Goal: Task Accomplishment & Management: Manage account settings

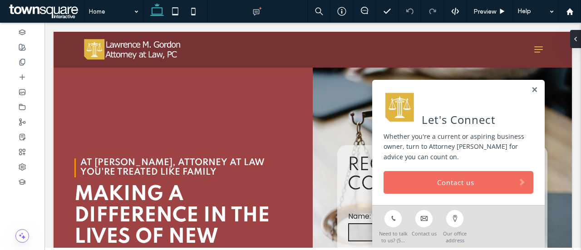
click at [531, 90] on link at bounding box center [534, 90] width 7 height 8
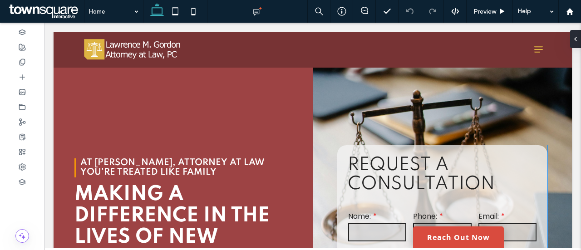
scroll to position [130, 0]
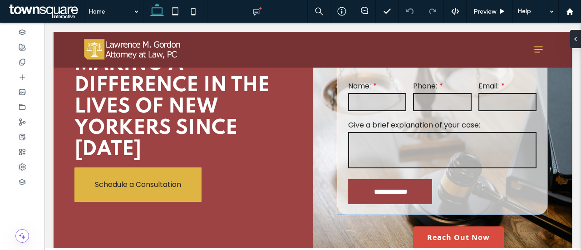
click at [443, 110] on div "Phone:" at bounding box center [442, 96] width 65 height 39
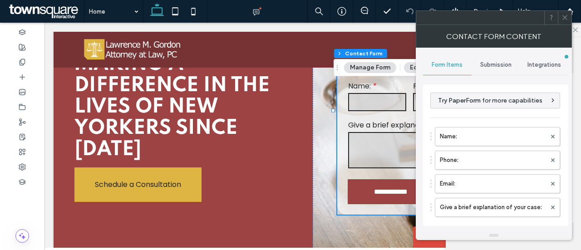
type input "**********"
type input "*"
type input "***"
type input "**"
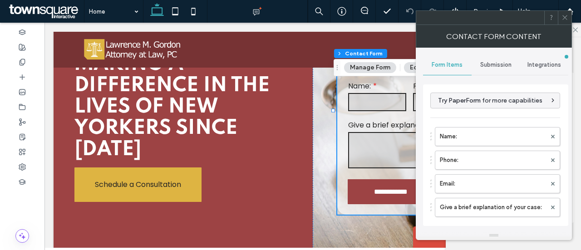
type input "**"
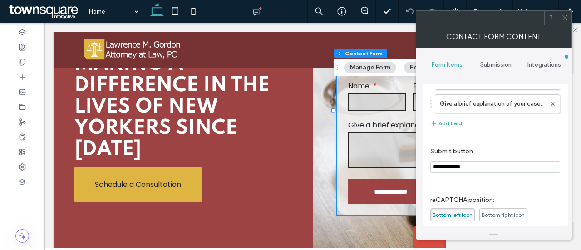
scroll to position [196, 0]
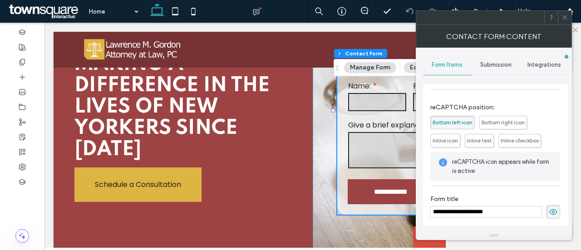
click at [500, 71] on div "Submission" at bounding box center [496, 65] width 49 height 20
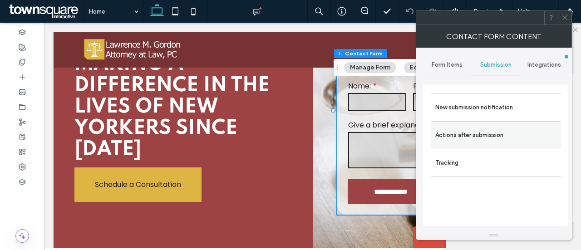
click at [472, 136] on label "Actions after submission" at bounding box center [495, 135] width 121 height 18
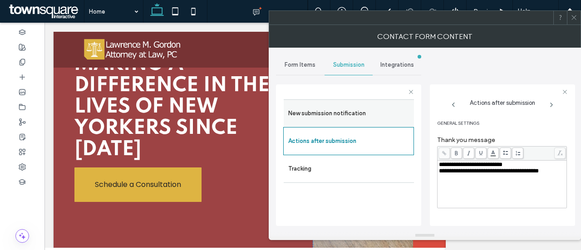
click at [339, 118] on label "New submission notification" at bounding box center [348, 113] width 121 height 18
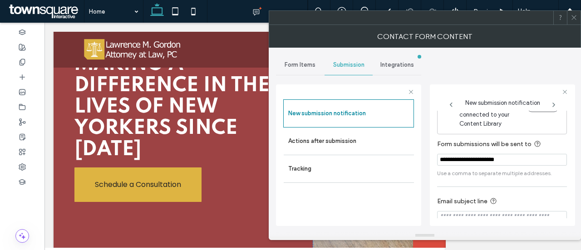
scroll to position [62, 0]
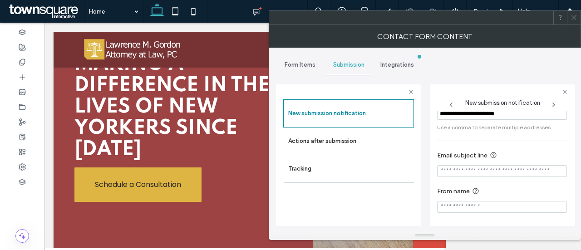
click at [572, 20] on span at bounding box center [574, 18] width 7 height 14
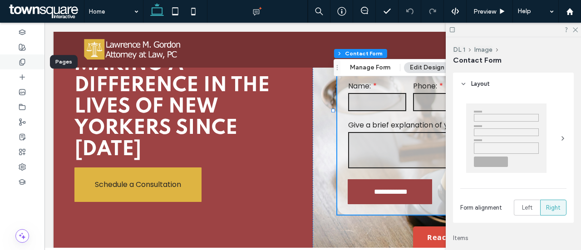
click at [28, 64] on div at bounding box center [22, 61] width 44 height 15
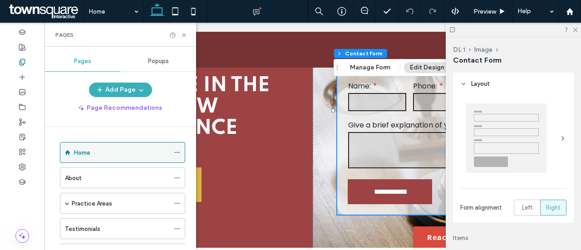
scroll to position [115, 0]
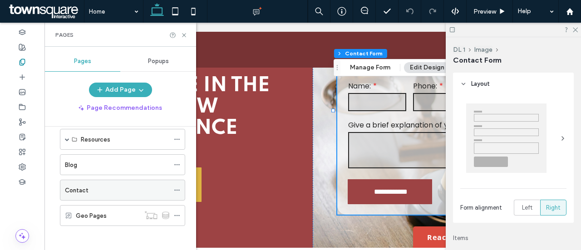
click at [90, 187] on div "Contact" at bounding box center [117, 191] width 104 height 10
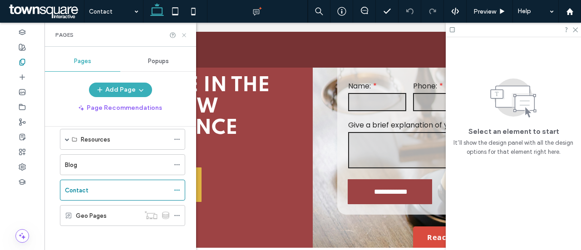
click at [183, 34] on div "Contact Preview Help Design Panel Site Comments Team & Clients Automate new com…" at bounding box center [290, 125] width 581 height 250
click at [183, 35] on icon at bounding box center [184, 35] width 7 height 7
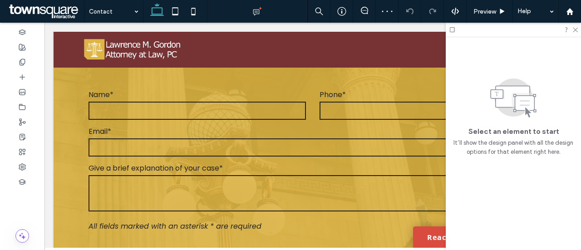
scroll to position [612, 0]
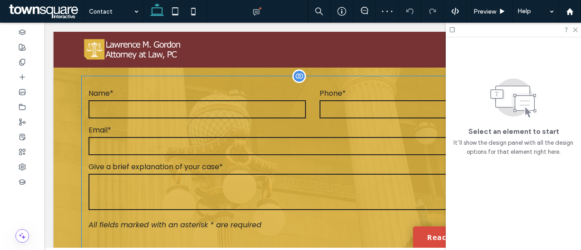
click at [246, 175] on textarea at bounding box center [313, 192] width 449 height 36
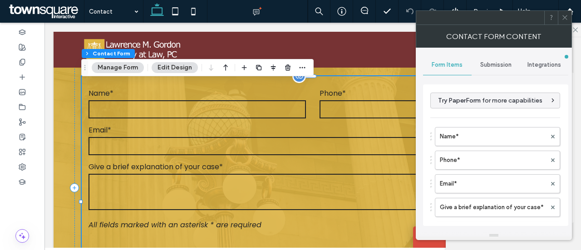
type input "*"
type input "***"
click at [543, 64] on span "Integrations" at bounding box center [545, 64] width 34 height 7
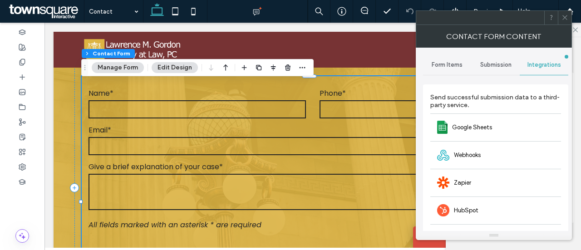
click at [510, 66] on span "Submission" at bounding box center [495, 64] width 31 height 7
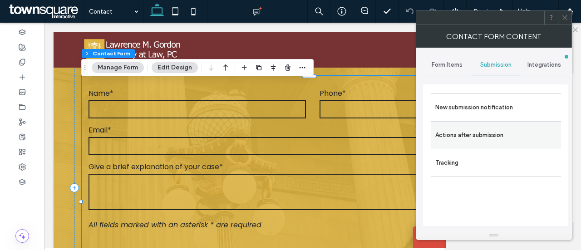
click at [477, 138] on label "Actions after submission" at bounding box center [495, 135] width 121 height 18
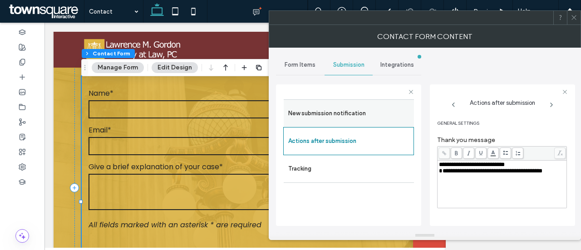
click at [359, 109] on label "New submission notification" at bounding box center [348, 113] width 121 height 18
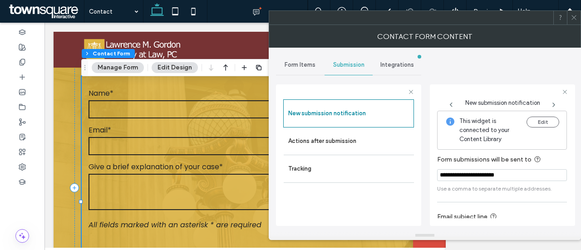
click at [576, 17] on icon at bounding box center [574, 17] width 7 height 7
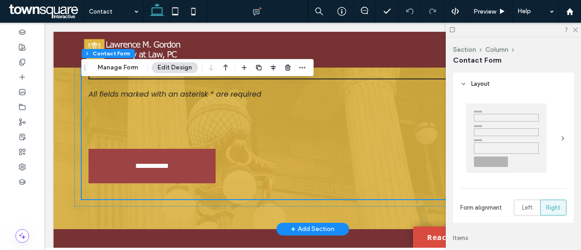
scroll to position [742, 0]
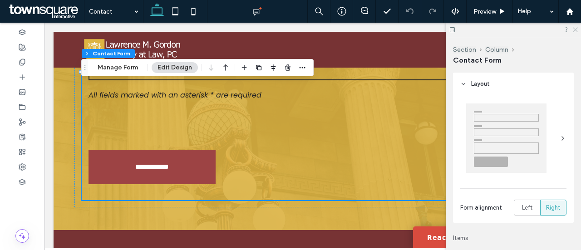
click at [574, 30] on icon at bounding box center [575, 29] width 6 height 6
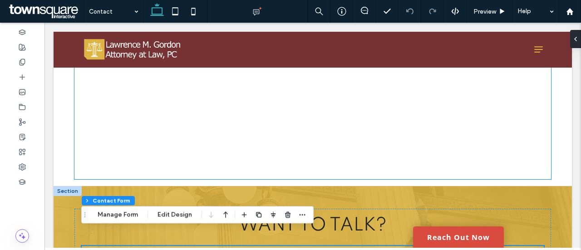
scroll to position [338, 0]
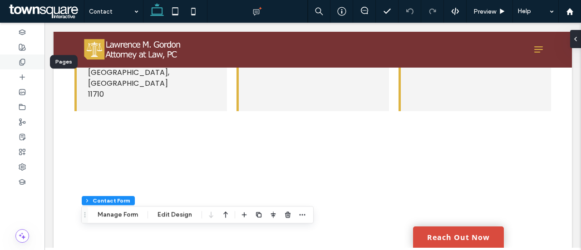
click at [19, 60] on icon at bounding box center [22, 62] width 7 height 7
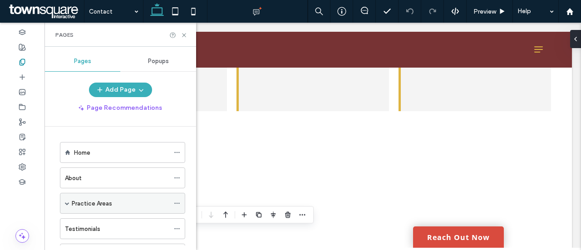
click at [100, 199] on label "Practice Areas" at bounding box center [92, 204] width 40 height 16
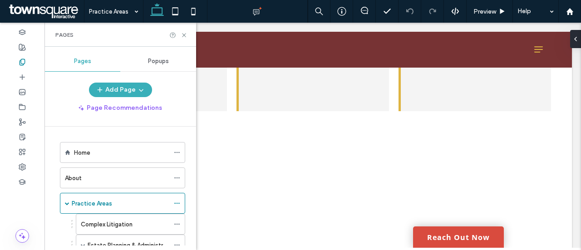
click at [184, 34] on div "Practice Areas Preview Help Design Panel Site Comments Team & Clients Automate …" at bounding box center [290, 125] width 581 height 250
click at [183, 34] on use at bounding box center [184, 35] width 4 height 4
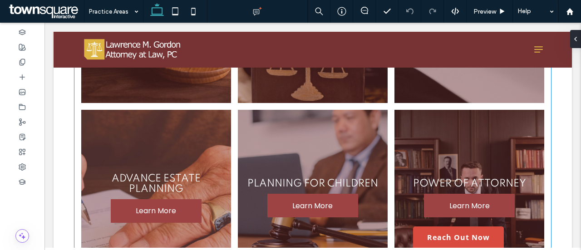
scroll to position [668, 0]
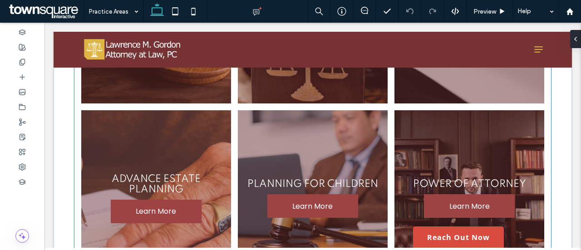
click at [162, 169] on link at bounding box center [156, 201] width 159 height 192
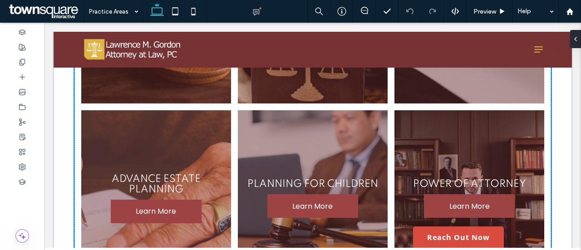
click at [162, 169] on link at bounding box center [156, 201] width 159 height 192
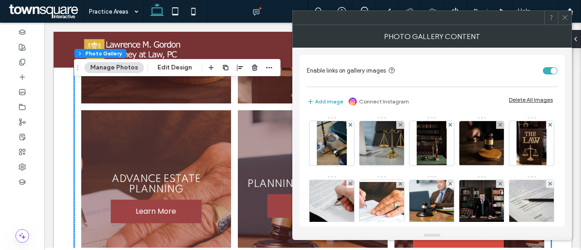
click at [158, 168] on link at bounding box center [156, 201] width 159 height 192
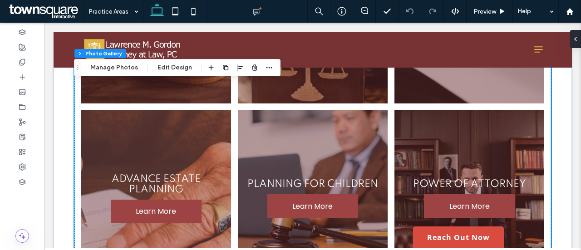
click at [158, 169] on link at bounding box center [156, 201] width 159 height 192
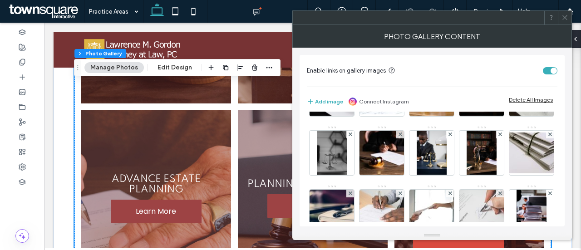
scroll to position [49, 0]
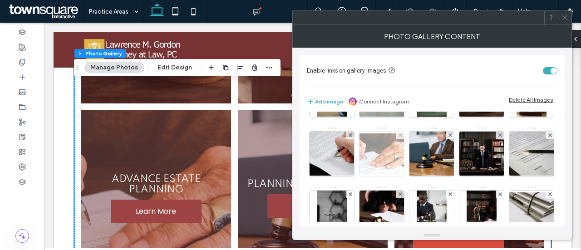
click at [418, 155] on img at bounding box center [381, 153] width 73 height 41
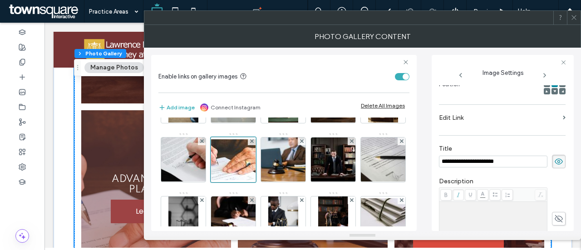
scroll to position [0, 0]
click at [467, 160] on input "**********" at bounding box center [493, 162] width 109 height 12
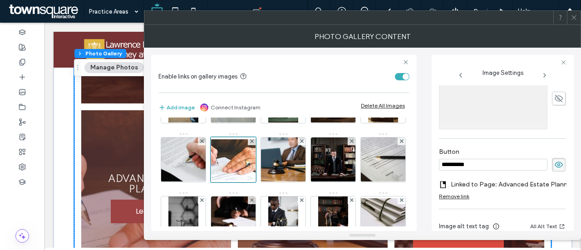
scroll to position [261, 0]
type input "**********"
click at [574, 15] on icon at bounding box center [574, 17] width 7 height 7
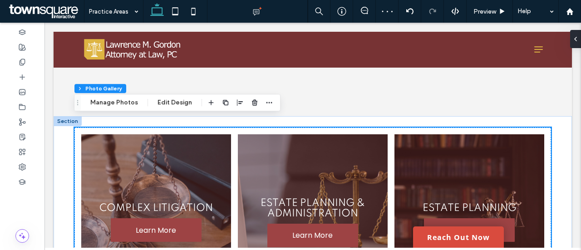
scroll to position [266, 0]
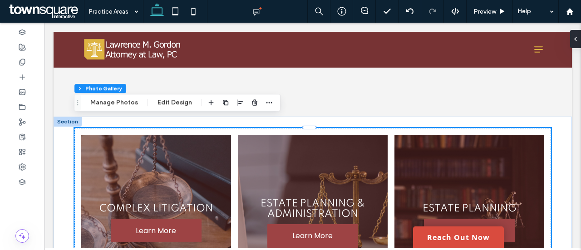
click at [202, 158] on link at bounding box center [156, 225] width 159 height 192
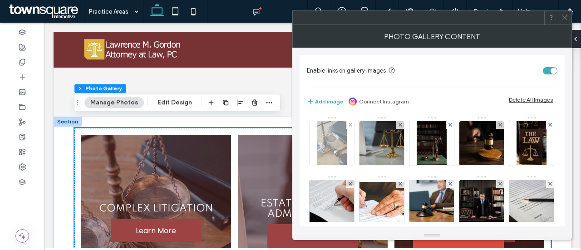
click at [342, 146] on img at bounding box center [332, 143] width 30 height 44
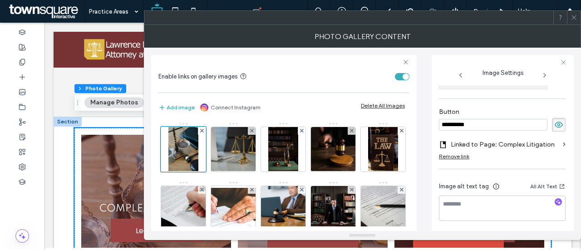
scroll to position [301, 0]
click at [543, 70] on span at bounding box center [545, 73] width 44 height 12
click at [543, 73] on icon at bounding box center [544, 75] width 7 height 7
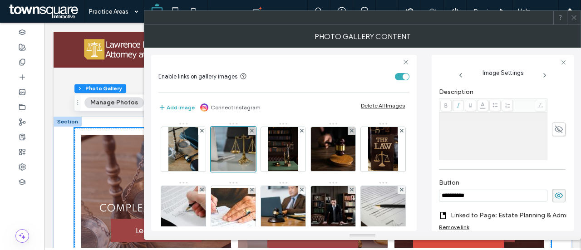
scroll to position [306, 0]
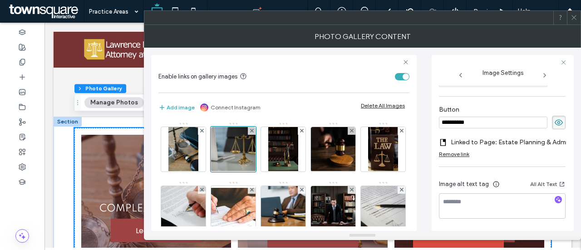
click at [544, 74] on icon at bounding box center [544, 75] width 7 height 7
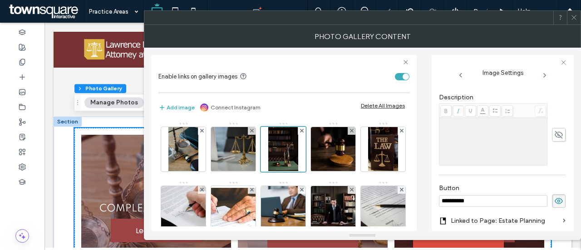
scroll to position [301, 0]
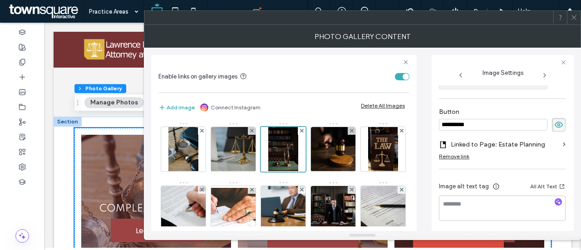
click at [543, 75] on icon at bounding box center [544, 75] width 7 height 7
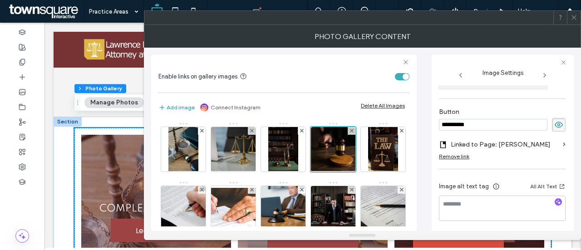
click at [545, 75] on icon at bounding box center [544, 75] width 7 height 7
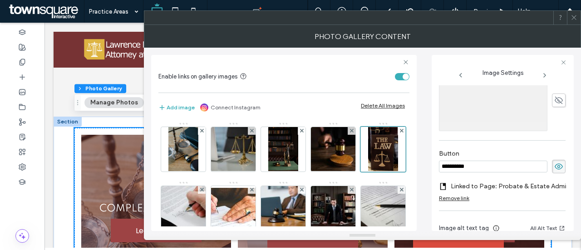
scroll to position [285, 0]
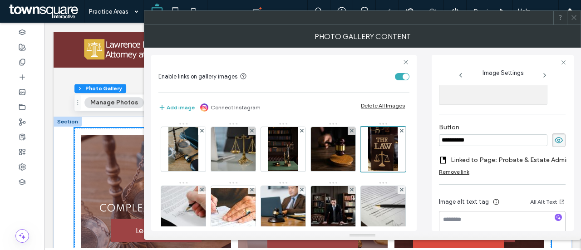
click at [541, 73] on icon at bounding box center [544, 75] width 7 height 7
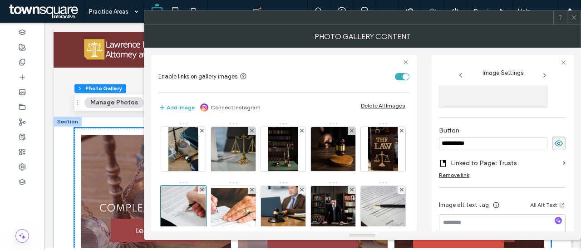
click at [543, 74] on icon at bounding box center [544, 75] width 7 height 7
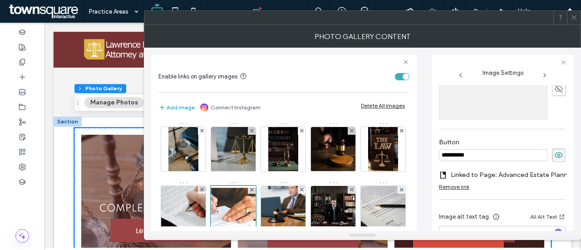
scroll to position [272, 0]
click at [544, 74] on icon at bounding box center [544, 75] width 7 height 7
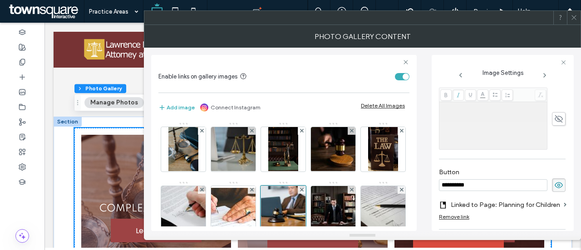
scroll to position [257, 0]
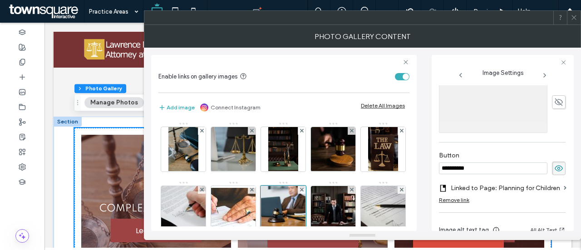
click at [545, 75] on use at bounding box center [545, 76] width 2 height 4
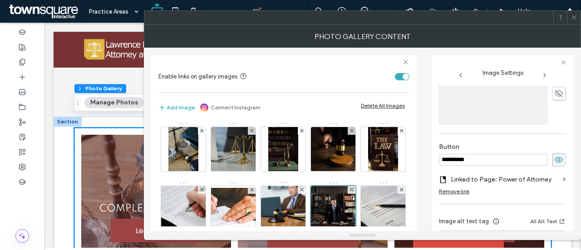
click at [543, 76] on icon at bounding box center [544, 75] width 7 height 7
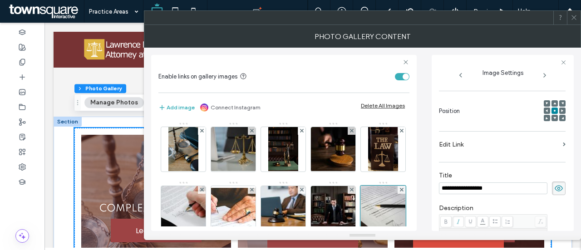
scroll to position [105, 0]
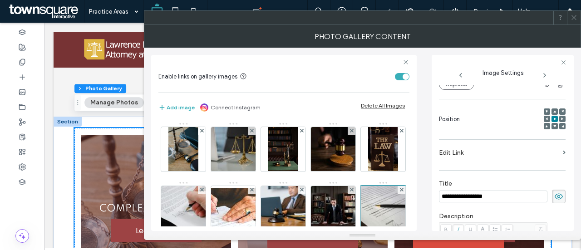
click at [576, 18] on icon at bounding box center [574, 17] width 7 height 7
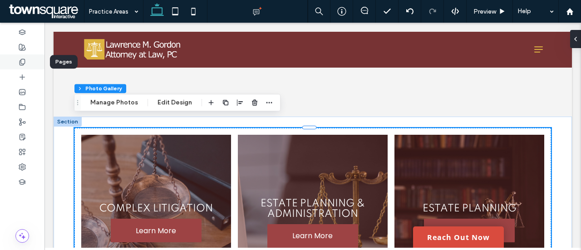
click at [25, 59] on icon at bounding box center [22, 62] width 7 height 7
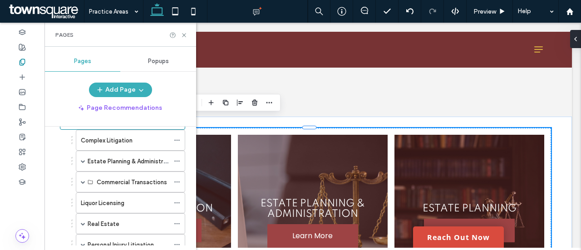
scroll to position [84, 0]
click at [145, 162] on label "Estate Planning & Administration" at bounding box center [132, 162] width 89 height 16
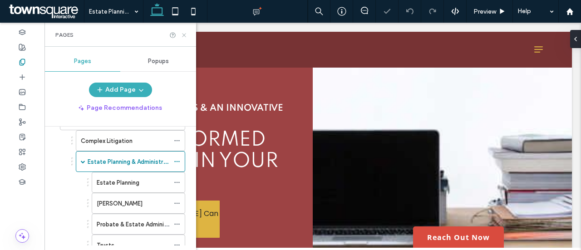
click at [183, 32] on icon at bounding box center [184, 35] width 7 height 7
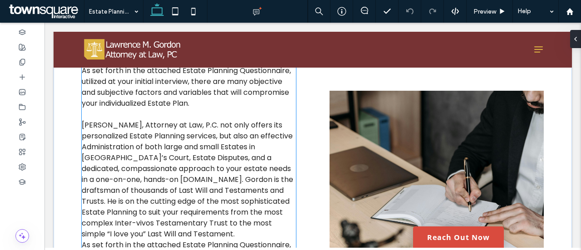
scroll to position [522, 0]
click at [227, 161] on span "[PERSON_NAME], Attorney at Law, P.C. not only offers its personalized Estate Pl…" at bounding box center [188, 179] width 212 height 119
click at [227, 161] on div "[PERSON_NAME] is the draftsman of thousands of Last Will and Testaments and Tru…" at bounding box center [189, 136] width 214 height 294
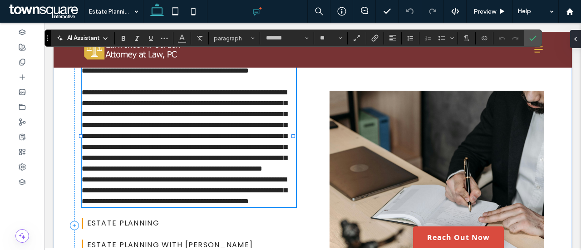
type input "*******"
type input "**"
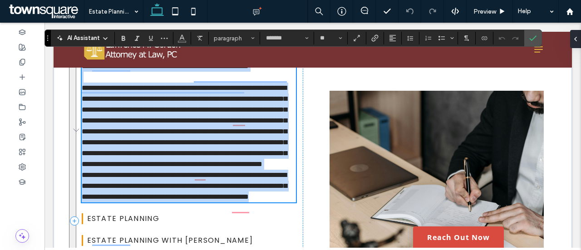
scroll to position [527, 0]
click at [212, 158] on span "**********" at bounding box center [184, 125] width 205 height 83
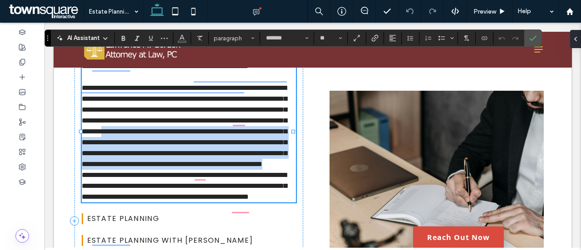
drag, startPoint x: 196, startPoint y: 148, endPoint x: 239, endPoint y: 198, distance: 65.7
click at [239, 170] on p "**********" at bounding box center [189, 126] width 214 height 87
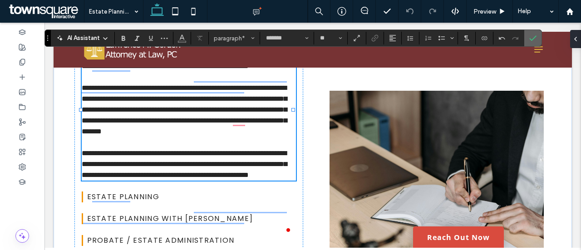
click at [531, 38] on icon "Confirm" at bounding box center [532, 38] width 7 height 7
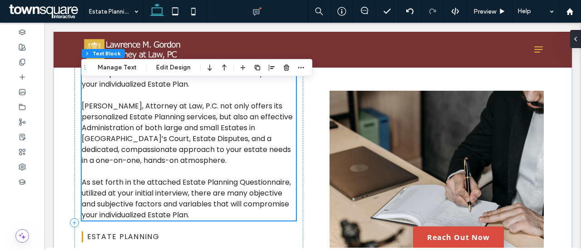
scroll to position [540, 0]
click at [23, 60] on icon at bounding box center [22, 62] width 7 height 7
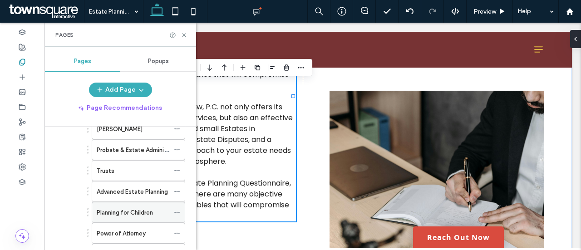
scroll to position [424, 0]
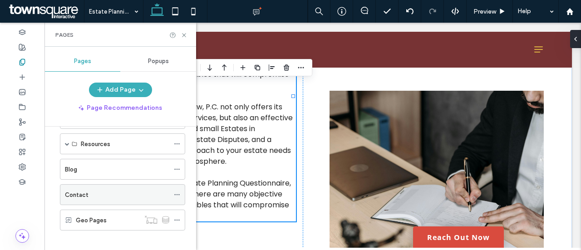
click at [95, 190] on div "Contact" at bounding box center [117, 195] width 104 height 10
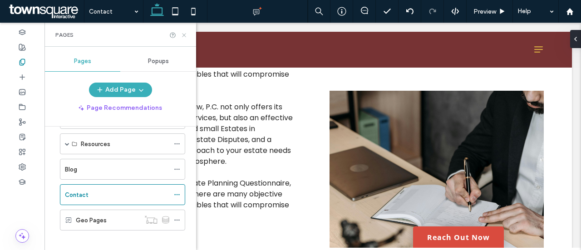
click at [185, 36] on use at bounding box center [184, 35] width 4 height 4
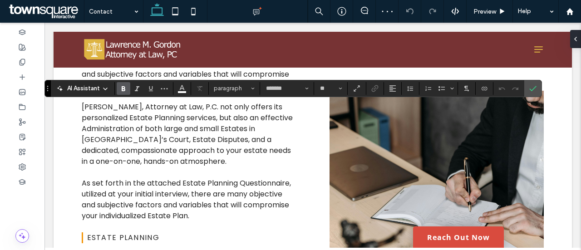
type input "*******"
type input "**"
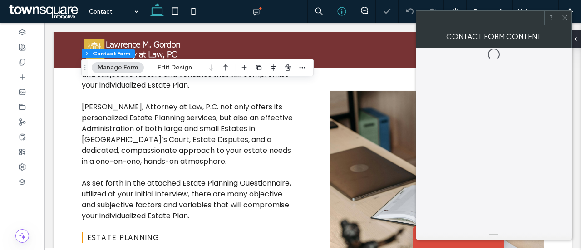
type input "*"
type input "***"
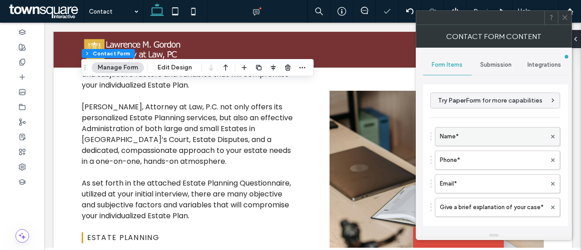
click at [459, 136] on label "Name*" at bounding box center [493, 137] width 106 height 18
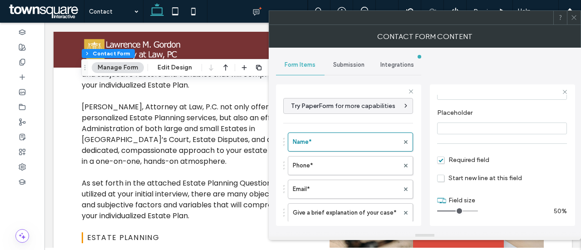
scroll to position [78, 0]
click at [340, 160] on label "Phone*" at bounding box center [346, 166] width 106 height 18
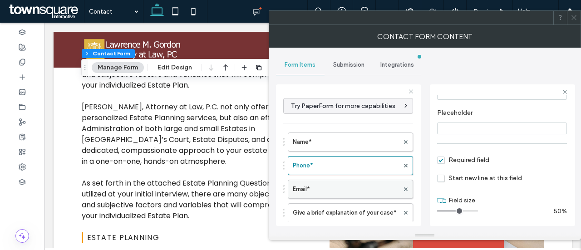
click at [324, 183] on label "Email*" at bounding box center [346, 189] width 106 height 18
type input "**"
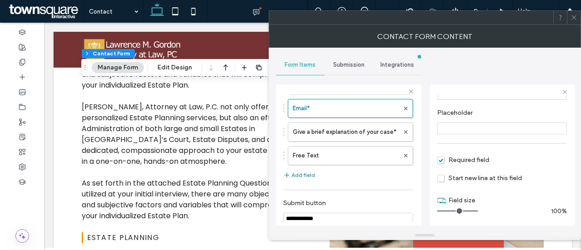
scroll to position [82, 0]
click at [306, 133] on label "Give a brief explanation of your case*" at bounding box center [346, 131] width 106 height 18
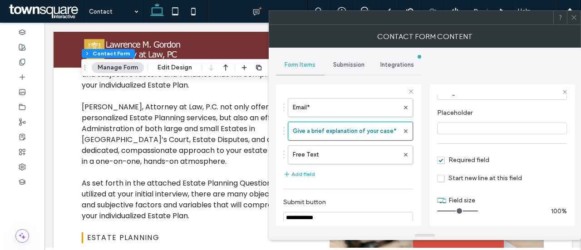
click at [342, 59] on div "Submission" at bounding box center [349, 65] width 49 height 20
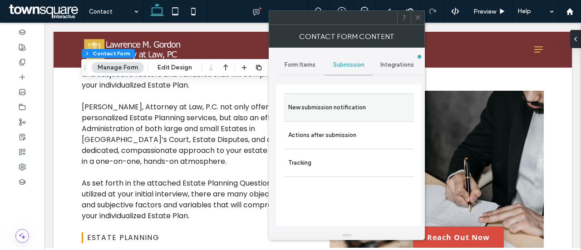
click at [340, 106] on label "New submission notification" at bounding box center [348, 108] width 121 height 18
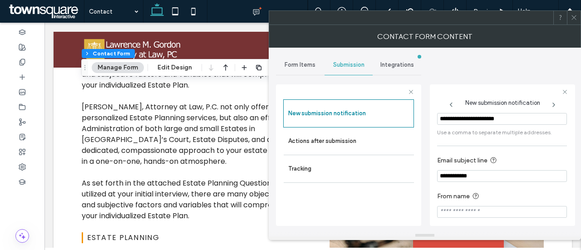
scroll to position [62, 0]
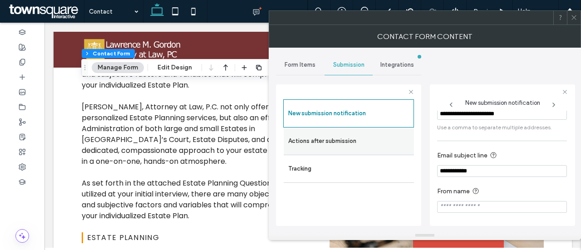
click at [358, 137] on label "Actions after submission" at bounding box center [348, 141] width 121 height 18
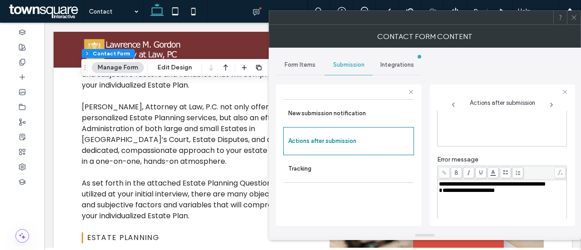
scroll to position [170, 0]
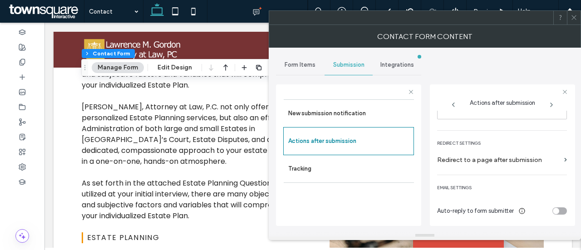
click at [573, 19] on icon at bounding box center [574, 17] width 7 height 7
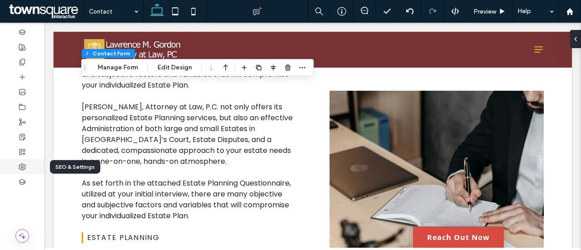
click at [21, 167] on icon at bounding box center [22, 166] width 7 height 7
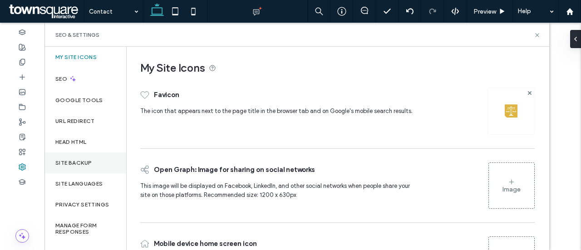
click at [82, 164] on label "Site Backup" at bounding box center [73, 163] width 36 height 6
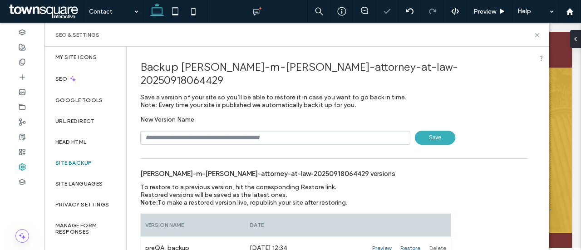
scroll to position [20, 0]
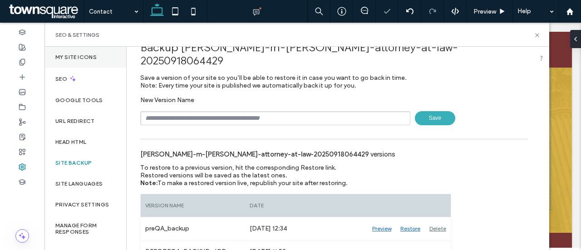
click at [89, 58] on label "My Site Icons" at bounding box center [75, 57] width 41 height 6
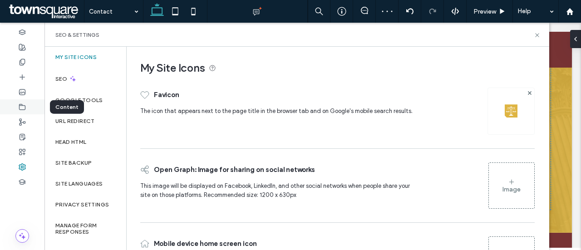
click at [29, 104] on div at bounding box center [22, 106] width 44 height 15
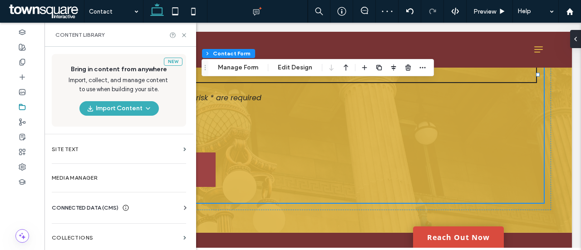
click at [123, 202] on div "CONNECTED DATA (CMS) Business Info Business Text Business Images Find and Repla…" at bounding box center [118, 208] width 149 height 24
click at [107, 205] on span "CONNECTED DATA (CMS)" at bounding box center [85, 207] width 67 height 9
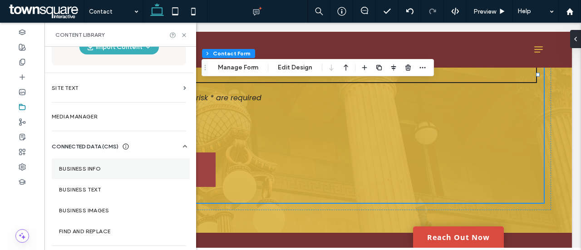
click at [103, 162] on section "Business Info" at bounding box center [121, 168] width 138 height 21
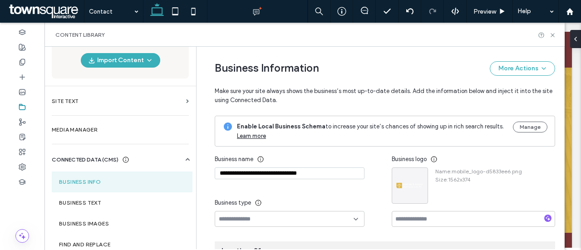
scroll to position [1, 0]
click at [248, 173] on input "**********" at bounding box center [290, 173] width 150 height 12
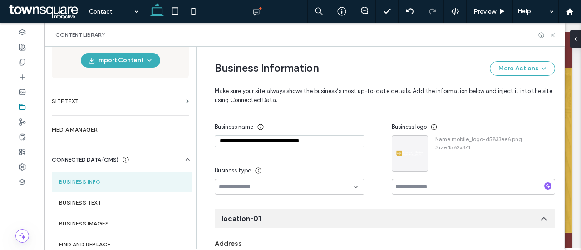
scroll to position [31, 0]
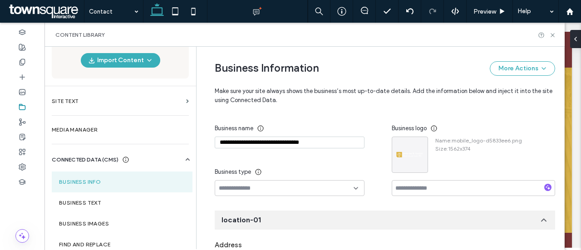
type input "**********"
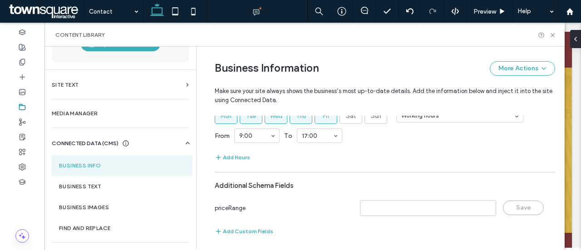
scroll to position [555, 0]
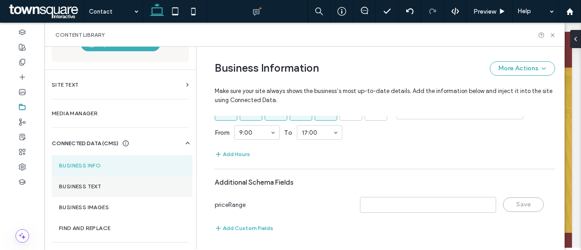
click at [117, 193] on section "Business Text" at bounding box center [122, 186] width 141 height 21
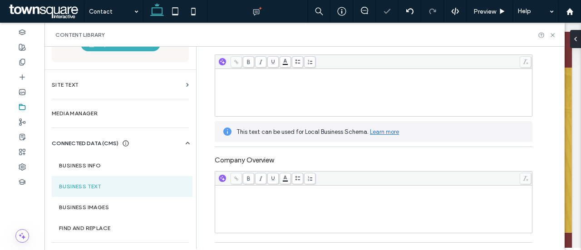
scroll to position [218, 0]
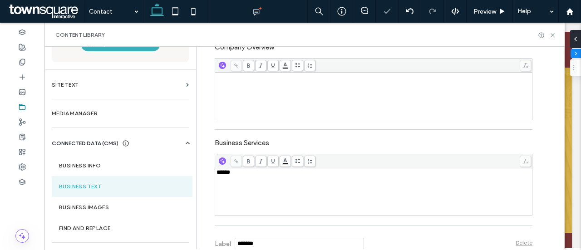
type input "*"
type input "***"
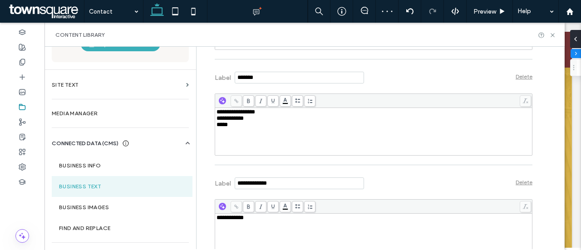
scroll to position [431, 0]
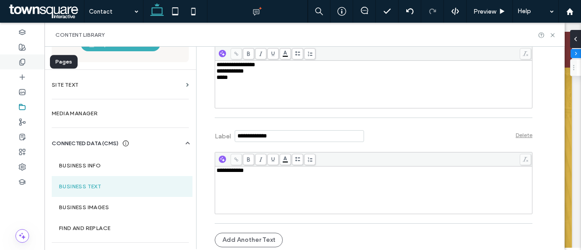
click at [29, 58] on div at bounding box center [22, 61] width 44 height 15
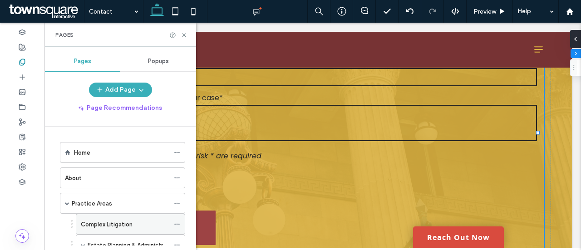
scroll to position [43, 0]
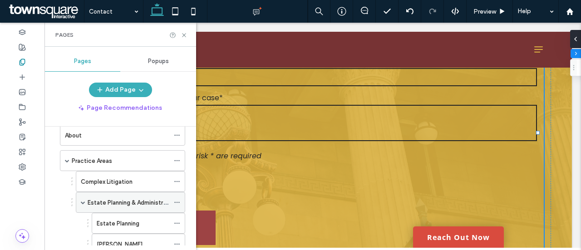
click at [175, 202] on icon at bounding box center [177, 202] width 6 height 6
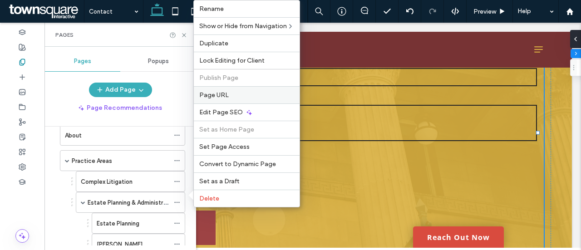
click at [230, 92] on div "Page URL" at bounding box center [247, 94] width 106 height 17
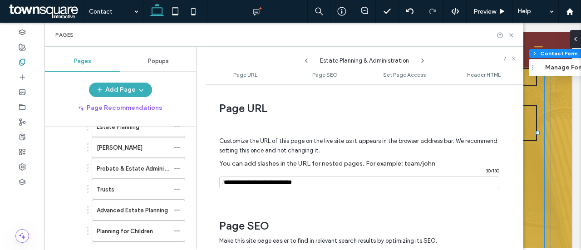
scroll to position [139, 0]
click at [175, 207] on icon at bounding box center [177, 210] width 6 height 6
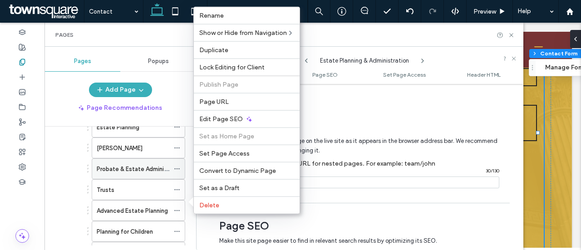
click at [232, 101] on label "Page URL" at bounding box center [246, 102] width 95 height 8
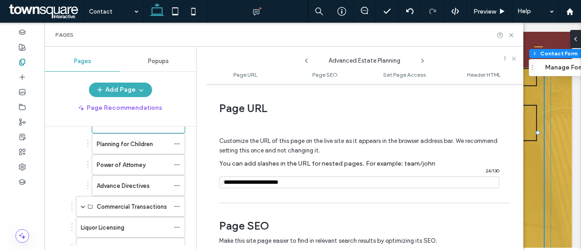
scroll to position [236, 0]
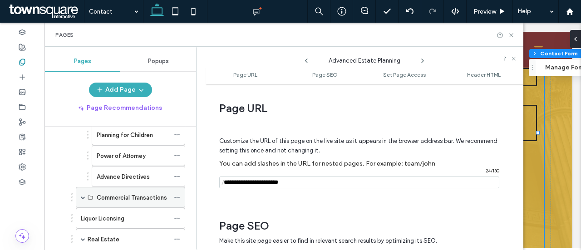
click at [83, 195] on span at bounding box center [83, 197] width 5 height 5
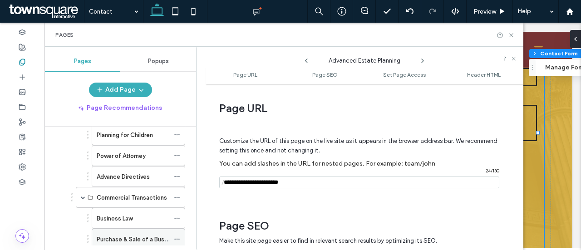
click at [177, 239] on use at bounding box center [176, 239] width 5 height 1
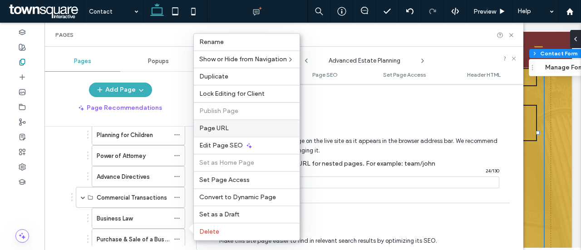
click at [213, 127] on span "Page URL" at bounding box center [214, 128] width 30 height 8
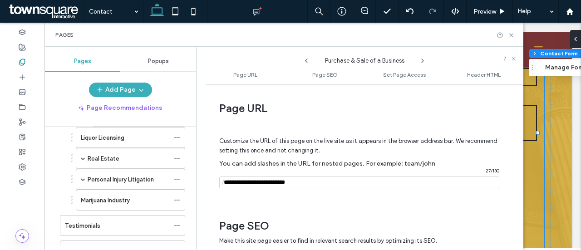
scroll to position [395, 0]
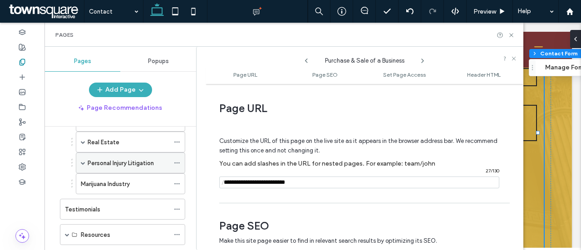
click at [84, 161] on span at bounding box center [83, 163] width 5 height 5
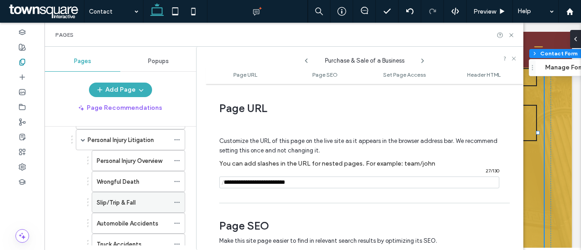
scroll to position [418, 0]
click at [174, 200] on icon at bounding box center [177, 203] width 6 height 6
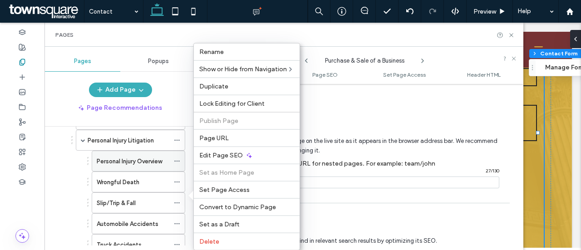
click at [227, 139] on label "Page URL" at bounding box center [246, 138] width 95 height 8
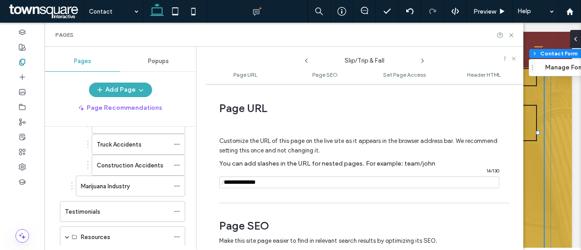
scroll to position [609, 0]
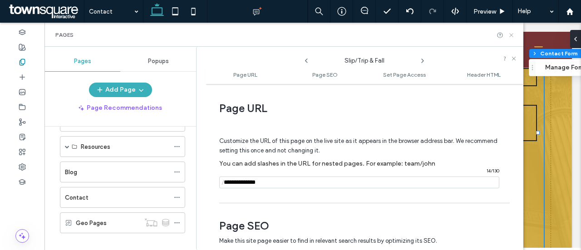
click at [510, 32] on icon at bounding box center [511, 35] width 7 height 7
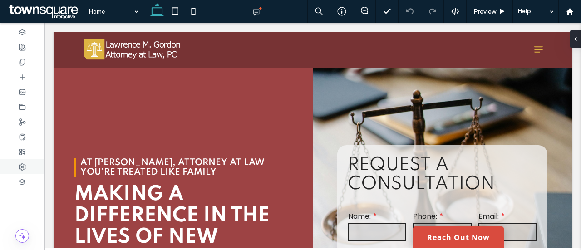
click at [24, 169] on icon at bounding box center [22, 166] width 7 height 7
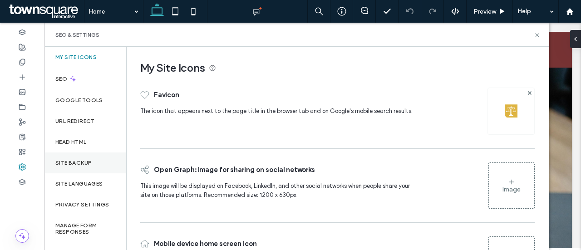
click at [80, 160] on label "Site Backup" at bounding box center [73, 163] width 36 height 6
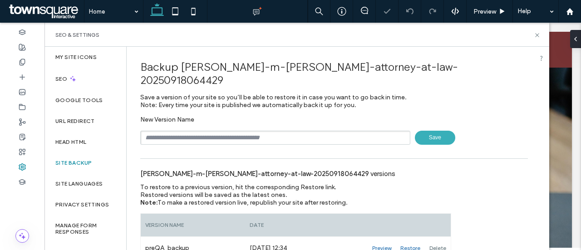
click at [175, 131] on input "text" at bounding box center [275, 138] width 270 height 14
type input "****"
click at [433, 131] on span "Save" at bounding box center [435, 138] width 40 height 14
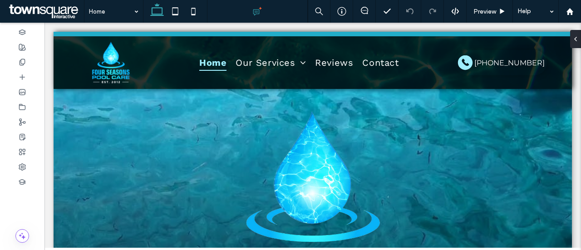
drag, startPoint x: 187, startPoint y: 1, endPoint x: 222, endPoint y: 46, distance: 57.6
click at [234, 22] on div at bounding box center [257, 11] width 100 height 23
click at [25, 65] on icon at bounding box center [22, 62] width 7 height 7
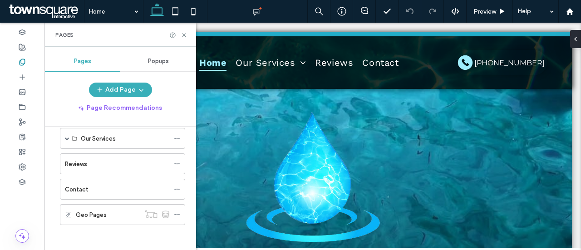
scroll to position [39, 0]
click at [87, 186] on div "Contact" at bounding box center [117, 190] width 104 height 10
click at [182, 38] on icon at bounding box center [184, 35] width 7 height 7
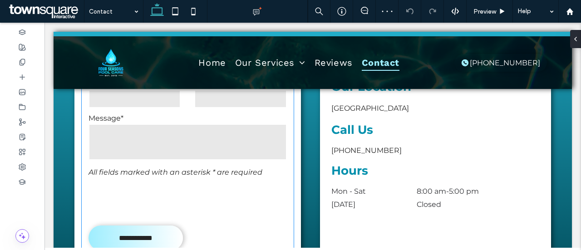
scroll to position [401, 0]
click at [184, 126] on textarea at bounding box center [188, 141] width 198 height 36
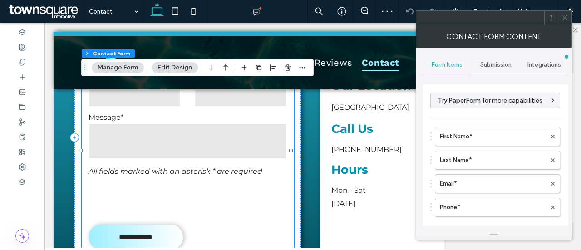
type input "*"
type input "***"
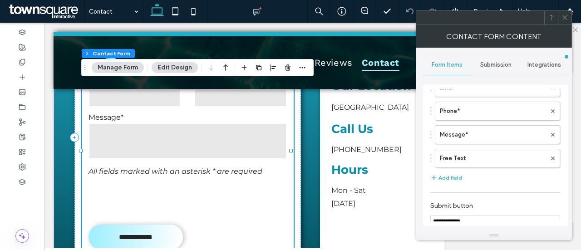
scroll to position [96, 0]
click at [447, 174] on button "Add field" at bounding box center [446, 178] width 32 height 11
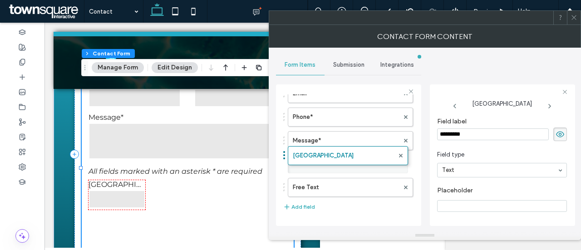
drag, startPoint x: 286, startPoint y: 185, endPoint x: 287, endPoint y: 150, distance: 35.0
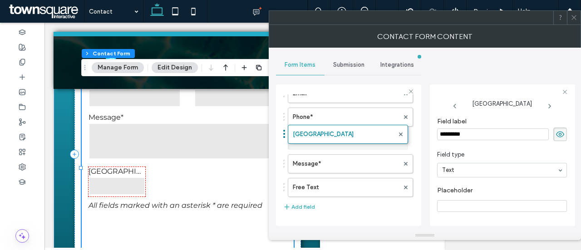
drag, startPoint x: 283, startPoint y: 165, endPoint x: 284, endPoint y: 131, distance: 34.1
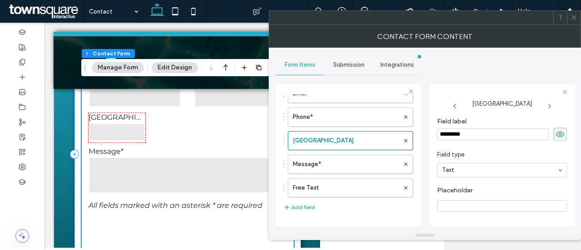
scroll to position [362, 0]
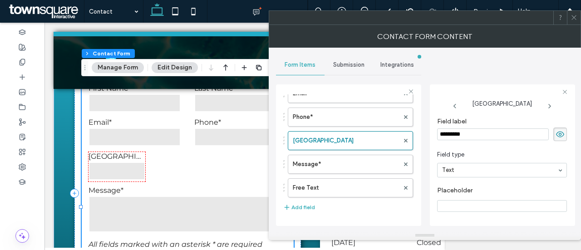
click at [464, 132] on input "*********" at bounding box center [493, 134] width 112 height 12
type input "*******"
click at [487, 150] on span "Field type" at bounding box center [500, 154] width 126 height 9
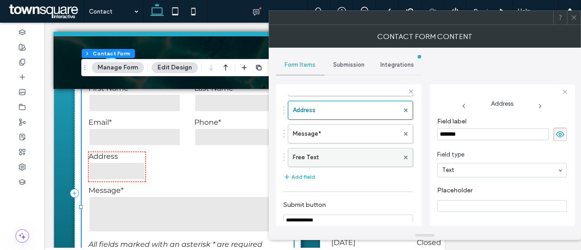
scroll to position [126, 0]
click at [310, 174] on button "Add field" at bounding box center [299, 177] width 32 height 11
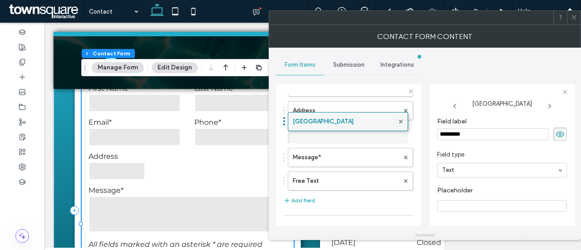
drag, startPoint x: 285, startPoint y: 178, endPoint x: 297, endPoint y: 116, distance: 63.3
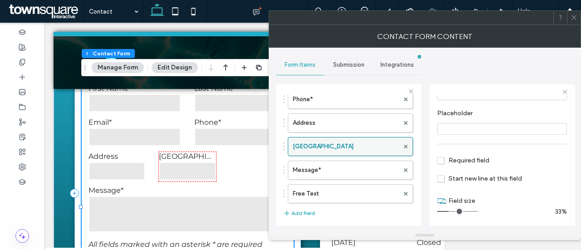
scroll to position [113, 0]
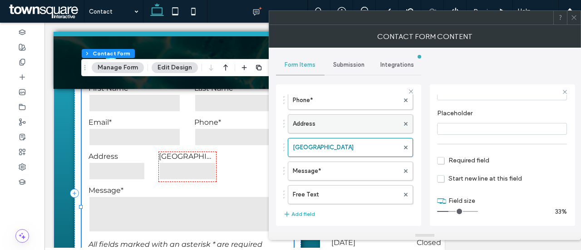
click at [332, 128] on label "Address" at bounding box center [346, 124] width 106 height 18
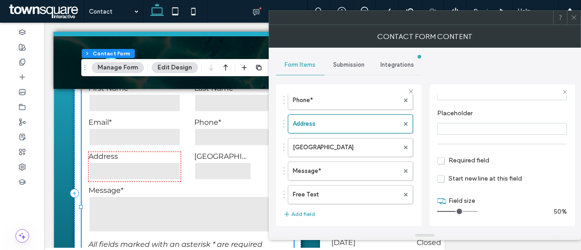
drag, startPoint x: 450, startPoint y: 211, endPoint x: 457, endPoint y: 212, distance: 6.6
click at [457, 212] on input "range" at bounding box center [457, 211] width 41 height 1
click at [331, 151] on label "New Field" at bounding box center [346, 147] width 106 height 18
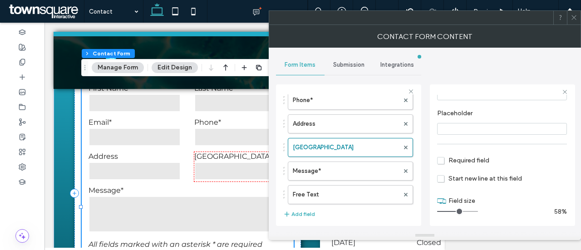
drag, startPoint x: 450, startPoint y: 211, endPoint x: 458, endPoint y: 211, distance: 7.7
click at [458, 211] on input "range" at bounding box center [457, 211] width 41 height 1
type input "*"
click at [457, 211] on input "range" at bounding box center [457, 211] width 41 height 1
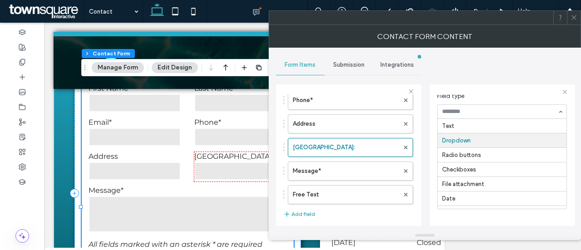
scroll to position [15, 0]
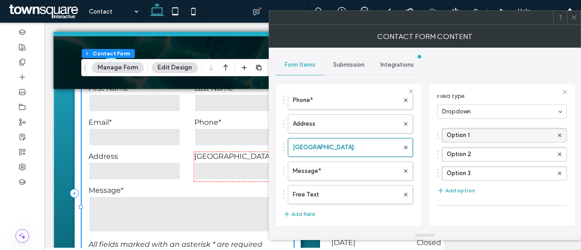
click at [467, 130] on label "Option 1" at bounding box center [500, 135] width 106 height 14
click at [467, 132] on input "********" at bounding box center [500, 135] width 106 height 6
type input "**********"
click at [476, 153] on label "Option 2" at bounding box center [500, 155] width 106 height 14
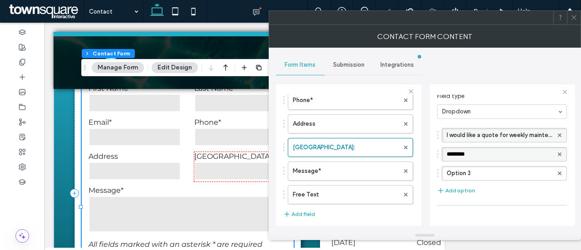
click at [476, 153] on input "********" at bounding box center [500, 154] width 106 height 6
click at [465, 156] on label "Option 2" at bounding box center [500, 155] width 106 height 14
type input "*"
type input "**********"
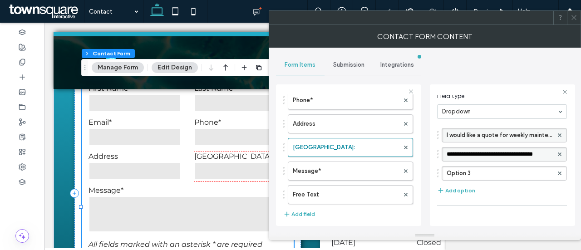
scroll to position [0, 1]
click at [478, 169] on label "Option 3" at bounding box center [500, 174] width 106 height 14
click at [478, 170] on input "********" at bounding box center [500, 173] width 106 height 6
type input "**********"
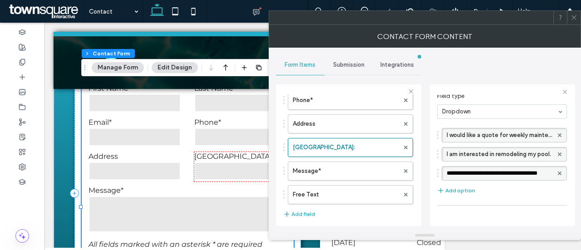
scroll to position [0, 3]
click at [459, 189] on button "Add option" at bounding box center [456, 190] width 38 height 11
click at [451, 167] on label "-I am interested in building a new pool." at bounding box center [500, 174] width 106 height 14
click at [450, 171] on input "**********" at bounding box center [498, 173] width 102 height 7
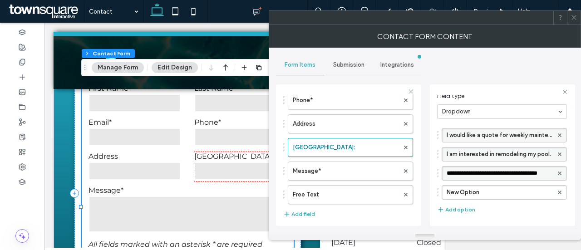
type input "**********"
click at [464, 193] on label "New Option" at bounding box center [500, 193] width 106 height 14
click at [464, 193] on input "**********" at bounding box center [500, 192] width 106 height 6
type input "**********"
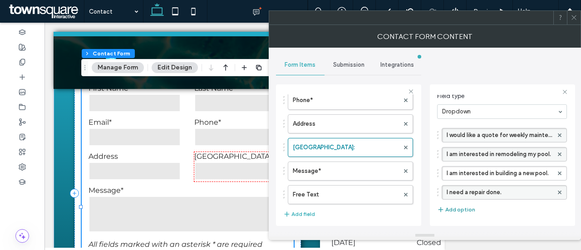
click at [463, 206] on button "Add option" at bounding box center [456, 209] width 38 height 11
click at [469, 212] on label "New Option" at bounding box center [500, 212] width 106 height 14
click at [469, 212] on input "**********" at bounding box center [500, 211] width 106 height 6
type input "**********"
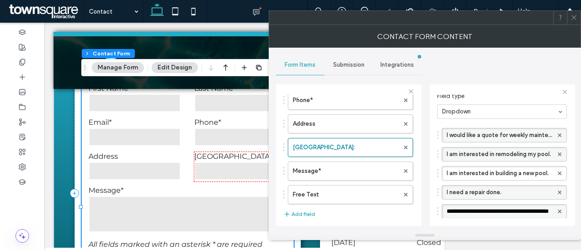
drag, startPoint x: 469, startPoint y: 212, endPoint x: 392, endPoint y: 204, distance: 76.7
click at [392, 204] on div "**********" at bounding box center [348, 153] width 145 height 153
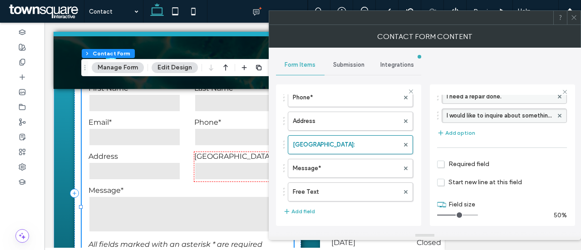
click at [468, 160] on span "Required field" at bounding box center [463, 164] width 52 height 8
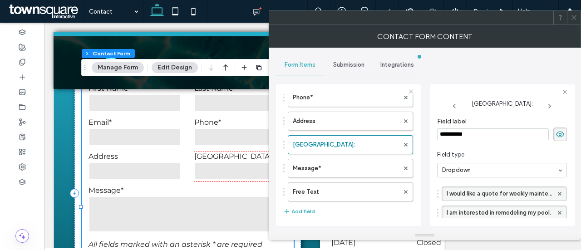
click at [488, 132] on input "**********" at bounding box center [493, 134] width 112 height 12
type input "**********"
click at [574, 22] on span at bounding box center [574, 18] width 7 height 14
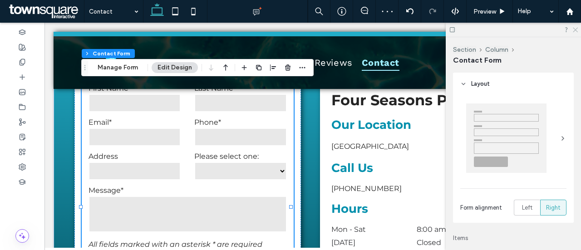
click at [576, 29] on icon at bounding box center [575, 29] width 6 height 6
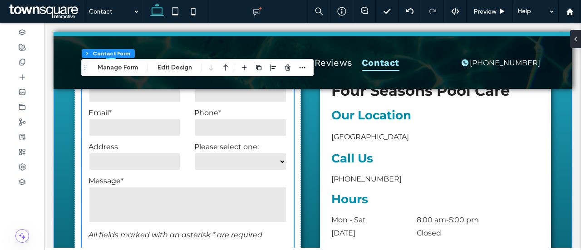
scroll to position [374, 0]
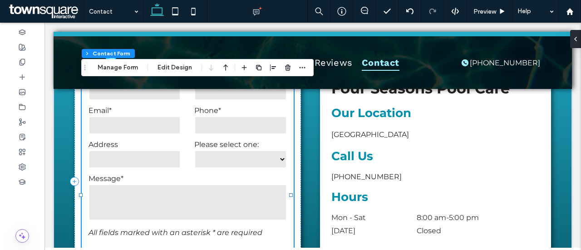
click at [245, 153] on select "**********" at bounding box center [240, 159] width 93 height 18
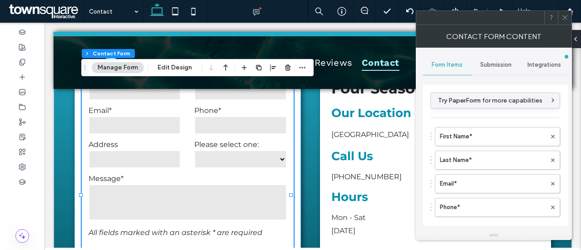
scroll to position [95, 0]
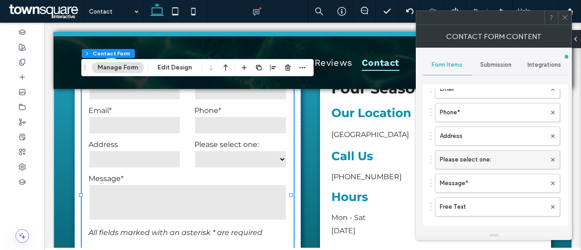
click at [488, 155] on label "Please select one:" at bounding box center [493, 160] width 106 height 18
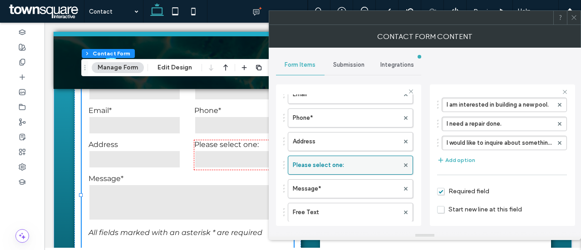
scroll to position [157, 0]
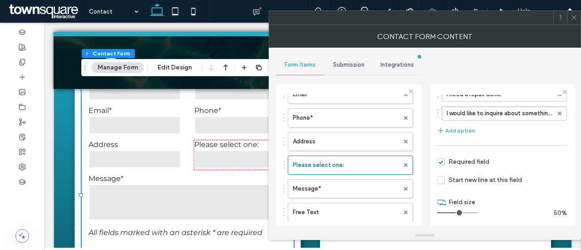
click at [458, 161] on span "Required field" at bounding box center [463, 162] width 52 height 8
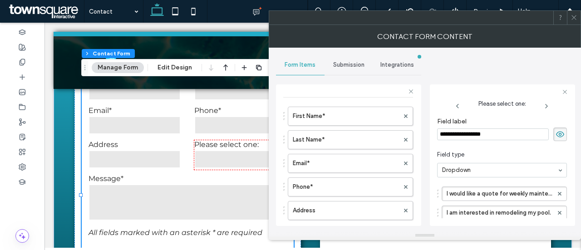
scroll to position [0, 0]
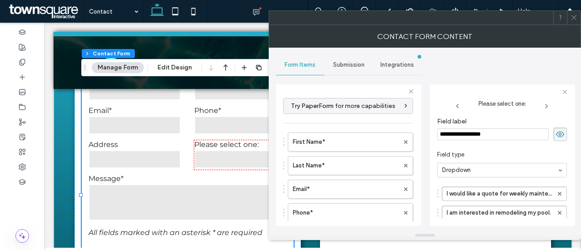
click at [490, 134] on input "**********" at bounding box center [493, 134] width 112 height 12
click at [571, 20] on icon at bounding box center [574, 17] width 7 height 7
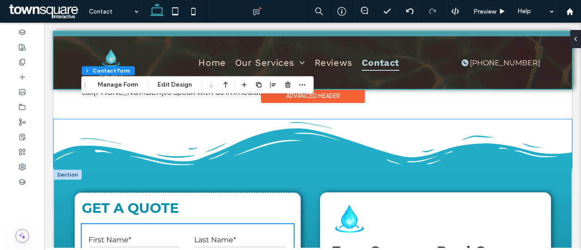
scroll to position [182, 0]
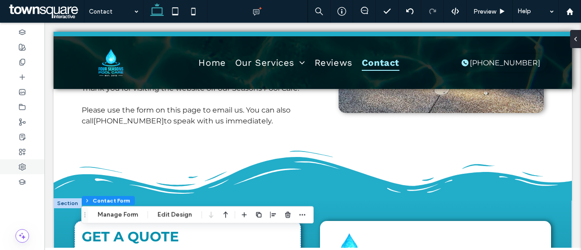
click at [31, 164] on div at bounding box center [22, 166] width 44 height 15
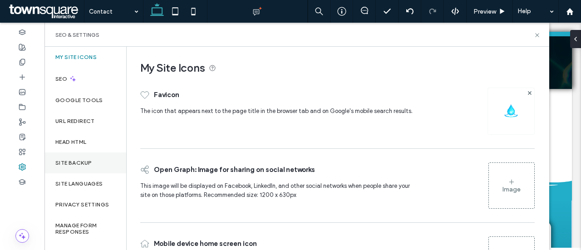
click at [93, 167] on div "Site Backup" at bounding box center [85, 163] width 82 height 21
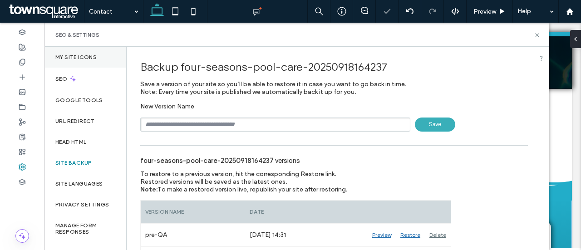
click at [99, 62] on div "My Site Icons" at bounding box center [85, 57] width 82 height 21
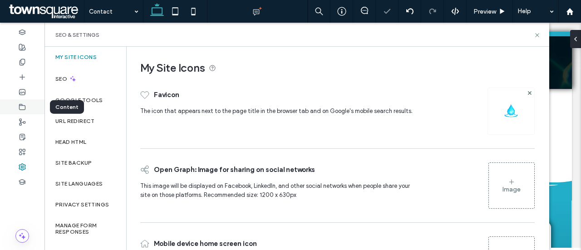
click at [25, 109] on icon at bounding box center [22, 107] width 7 height 7
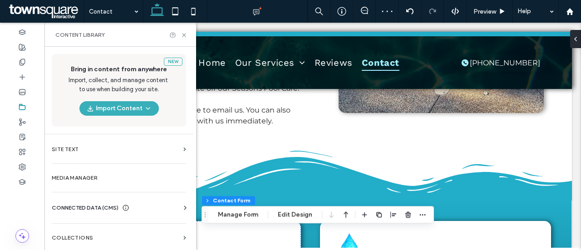
click at [104, 207] on span "CONNECTED DATA (CMS)" at bounding box center [85, 207] width 67 height 9
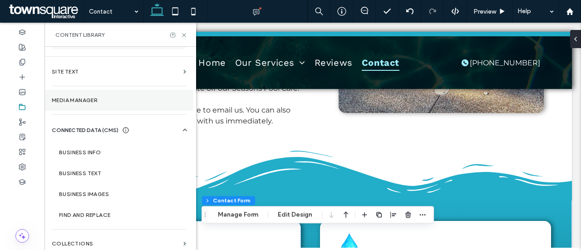
scroll to position [78, 0]
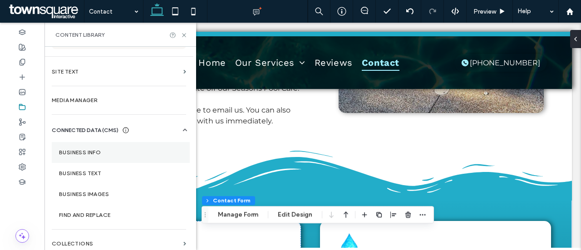
click at [84, 151] on label "Business Info" at bounding box center [120, 152] width 123 height 6
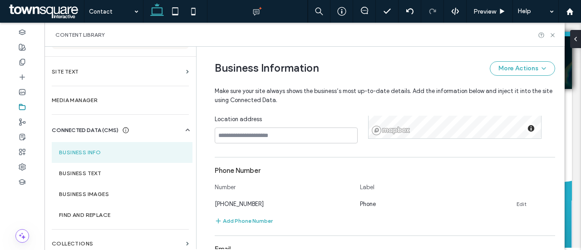
scroll to position [234, 0]
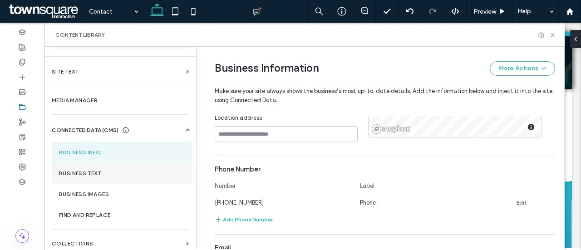
click at [138, 174] on label "Business Text" at bounding box center [122, 173] width 126 height 6
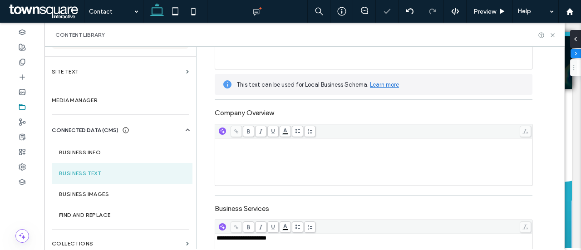
scroll to position [431, 0]
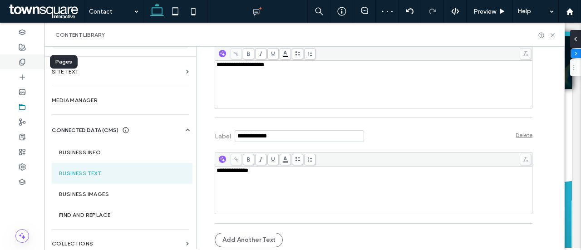
type input "*"
type input "***"
click at [27, 64] on div at bounding box center [22, 61] width 44 height 15
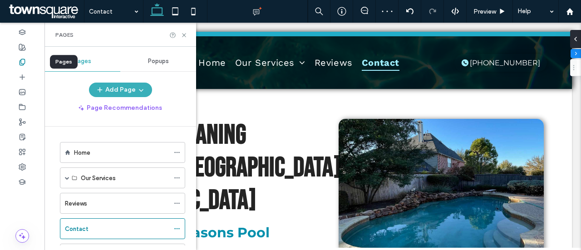
scroll to position [420, 0]
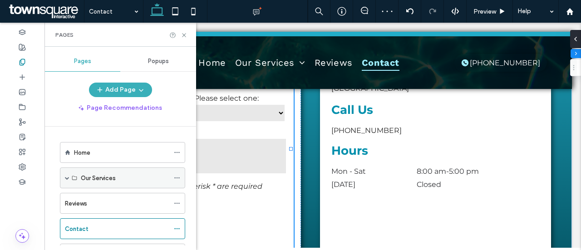
click at [66, 176] on span at bounding box center [67, 178] width 5 height 5
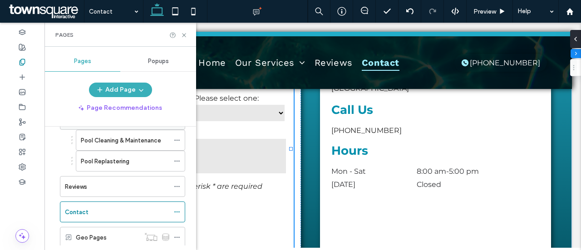
scroll to position [64, 0]
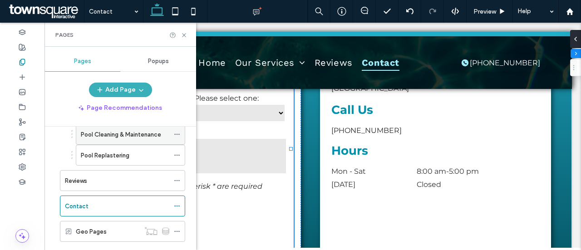
click at [178, 132] on icon at bounding box center [177, 134] width 6 height 6
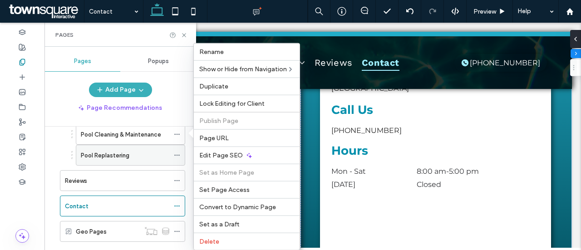
click at [218, 134] on span "Page URL" at bounding box center [214, 138] width 30 height 8
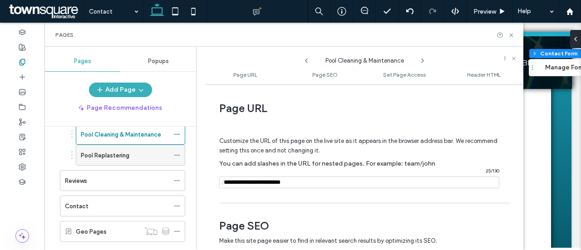
click at [178, 155] on use at bounding box center [176, 155] width 5 height 1
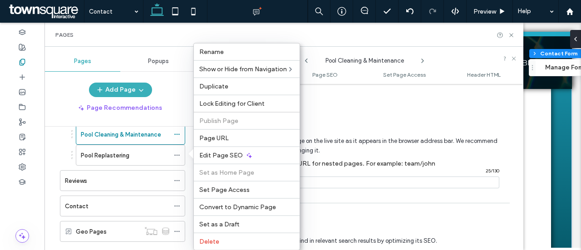
click at [220, 134] on span "Page URL" at bounding box center [214, 138] width 30 height 8
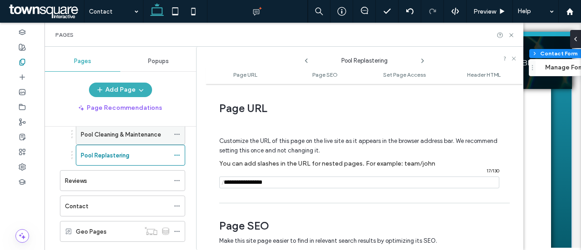
scroll to position [0, 0]
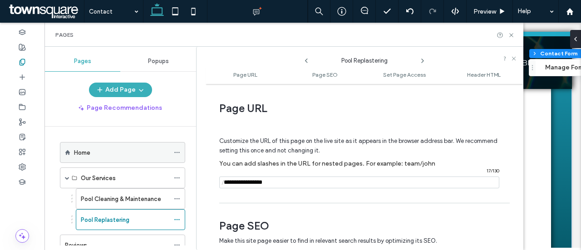
click at [125, 150] on div "Home" at bounding box center [121, 153] width 95 height 10
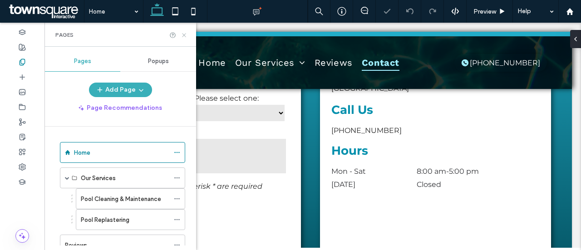
click at [187, 34] on icon at bounding box center [184, 35] width 7 height 7
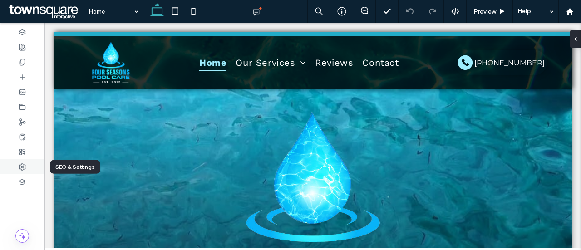
click at [28, 164] on div at bounding box center [22, 166] width 44 height 15
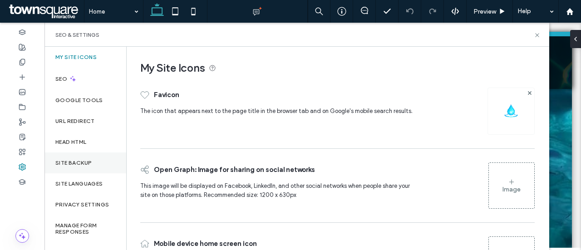
click at [96, 166] on div "Site Backup" at bounding box center [85, 163] width 82 height 21
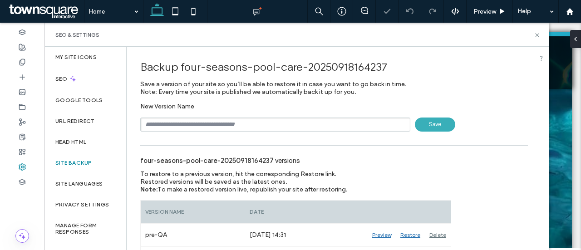
click at [190, 127] on input "text" at bounding box center [275, 125] width 270 height 14
type input "****"
click at [439, 122] on span "Save" at bounding box center [435, 125] width 40 height 14
